Goal: Information Seeking & Learning: Learn about a topic

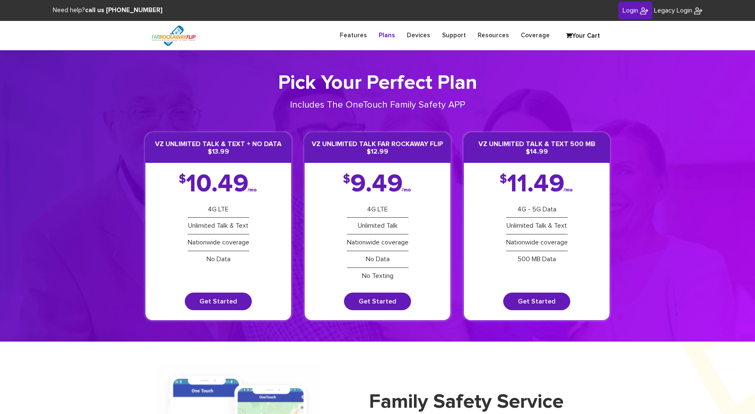
click at [393, 32] on link "Plans" at bounding box center [387, 35] width 28 height 16
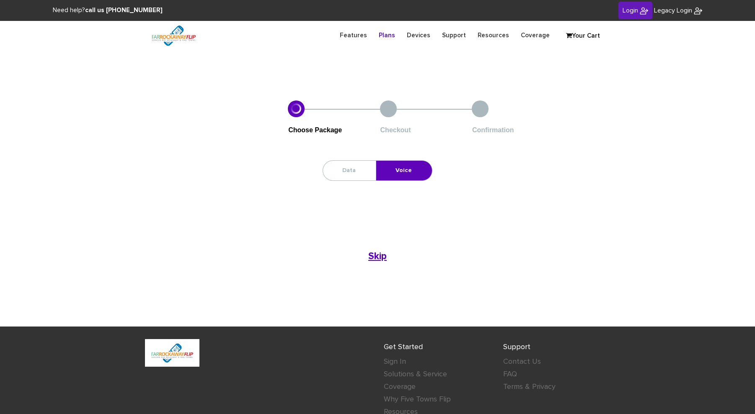
click at [375, 256] on b "Skip" at bounding box center [377, 257] width 18 height 10
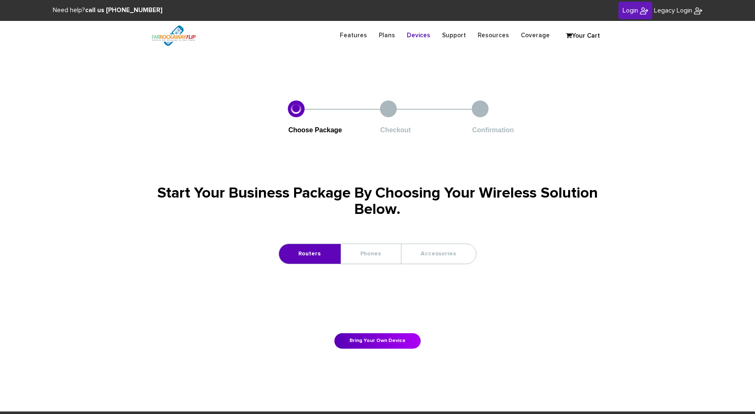
click at [293, 116] on div at bounding box center [296, 109] width 17 height 17
click at [369, 261] on link "Phones" at bounding box center [370, 254] width 59 height 20
click at [365, 34] on link "Features" at bounding box center [353, 35] width 39 height 16
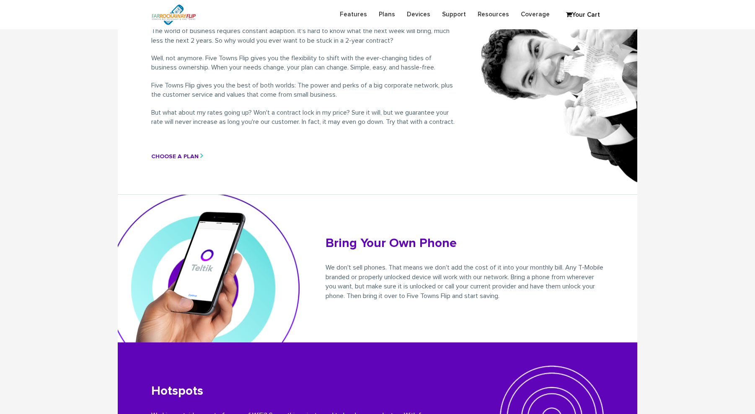
scroll to position [463, 0]
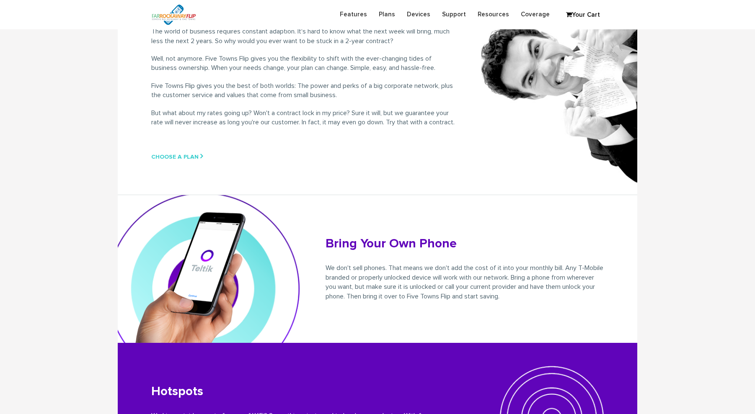
click at [188, 161] on link "Choose a Plan >" at bounding box center [177, 156] width 53 height 9
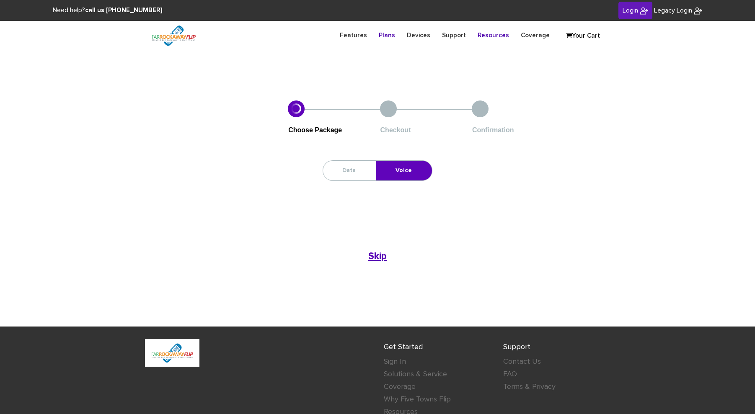
click at [498, 35] on link "Resources" at bounding box center [493, 35] width 43 height 16
click at [178, 37] on img at bounding box center [173, 35] width 57 height 29
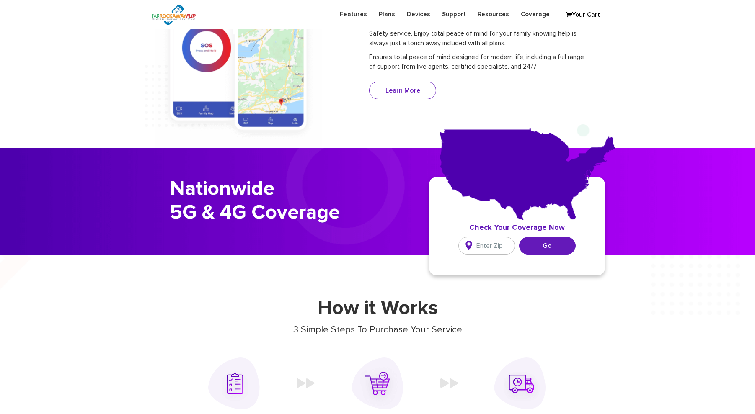
scroll to position [428, 0]
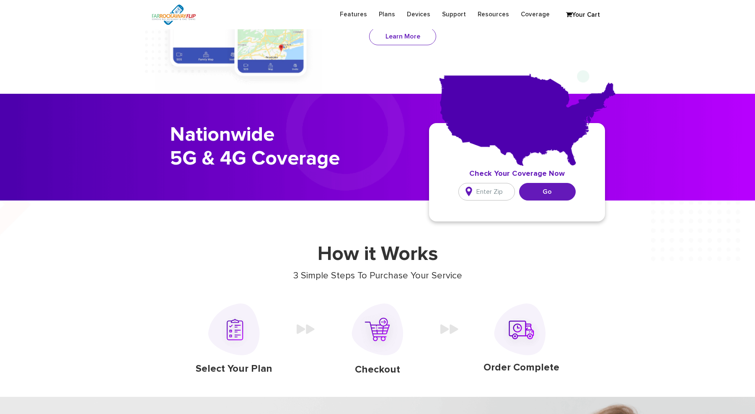
click at [476, 188] on input "text" at bounding box center [486, 192] width 57 height 18
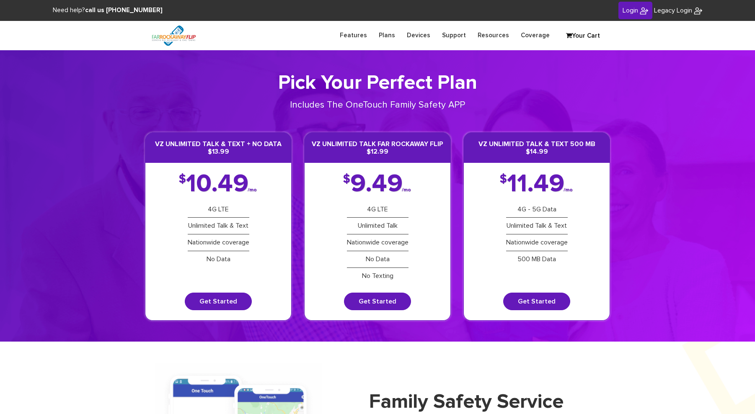
scroll to position [0, 0]
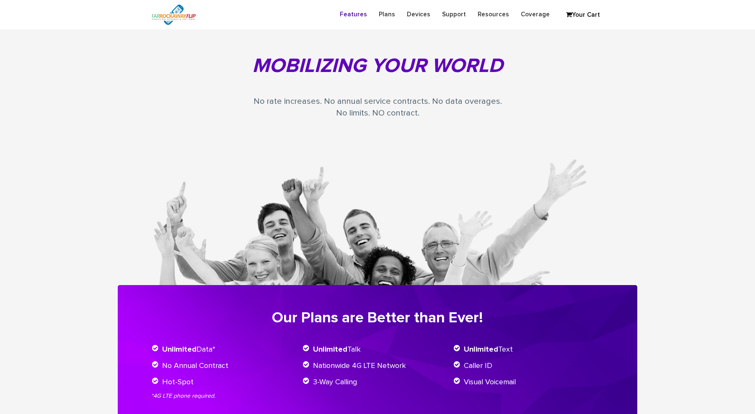
scroll to position [463, 0]
